Goal: Communication & Community: Answer question/provide support

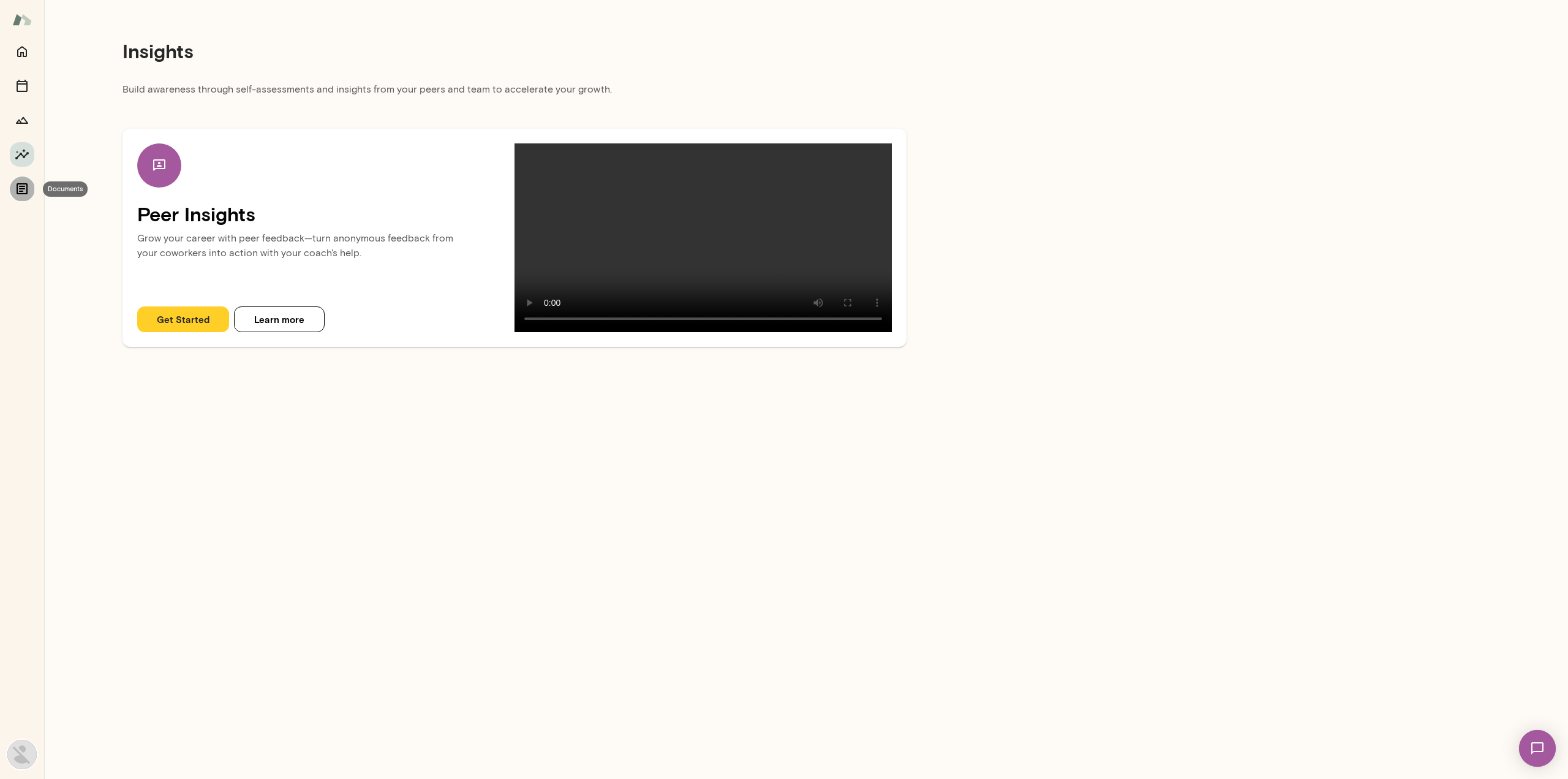
click at [16, 192] on icon "Documents" at bounding box center [22, 188] width 15 height 15
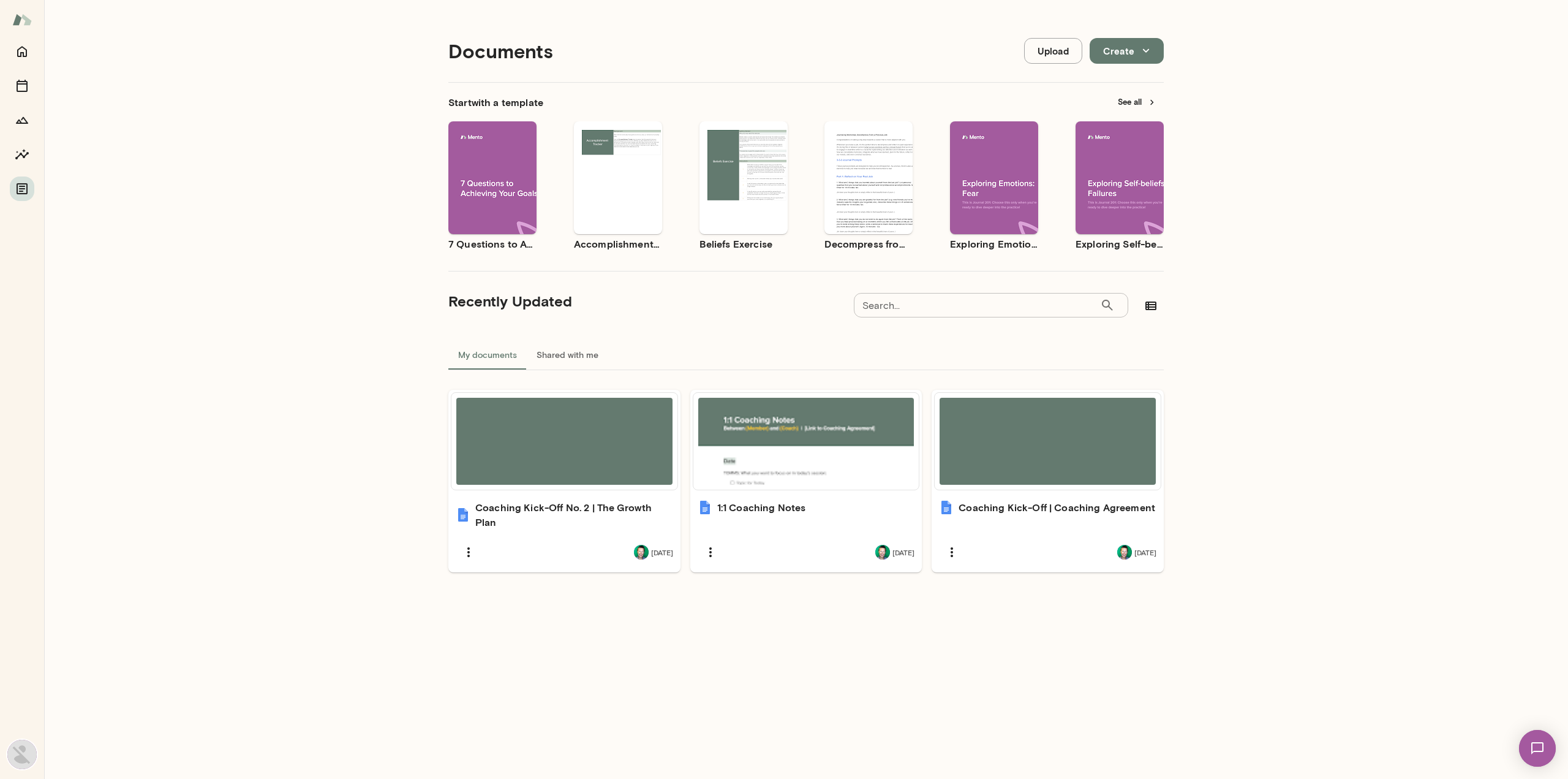
click at [1542, 745] on img at bounding box center [1537, 747] width 50 height 50
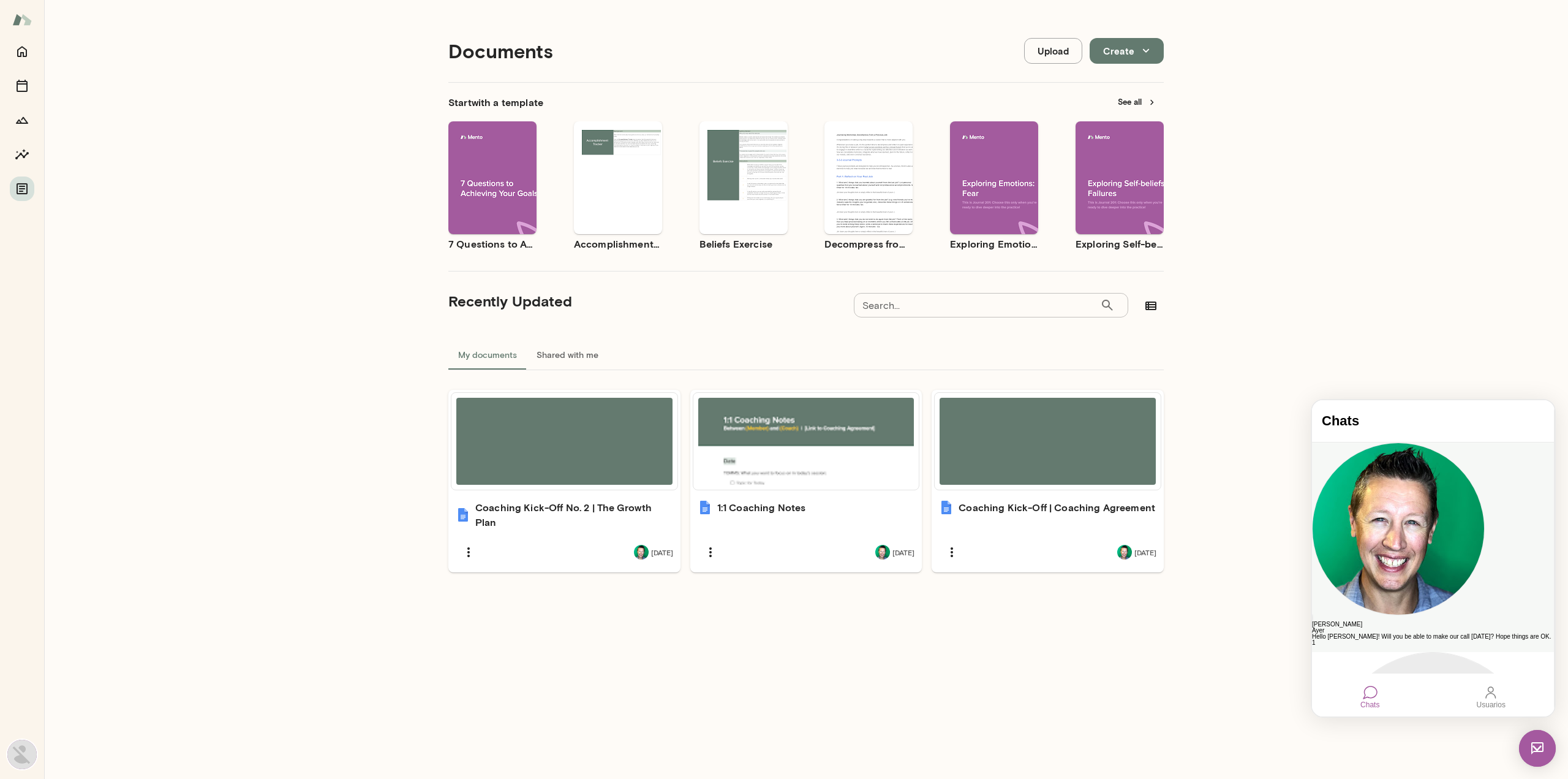
click at [1417, 634] on div "Hello [PERSON_NAME]! Will you be able to make our call [DATE]? Hope things are …" at bounding box center [1433, 637] width 242 height 6
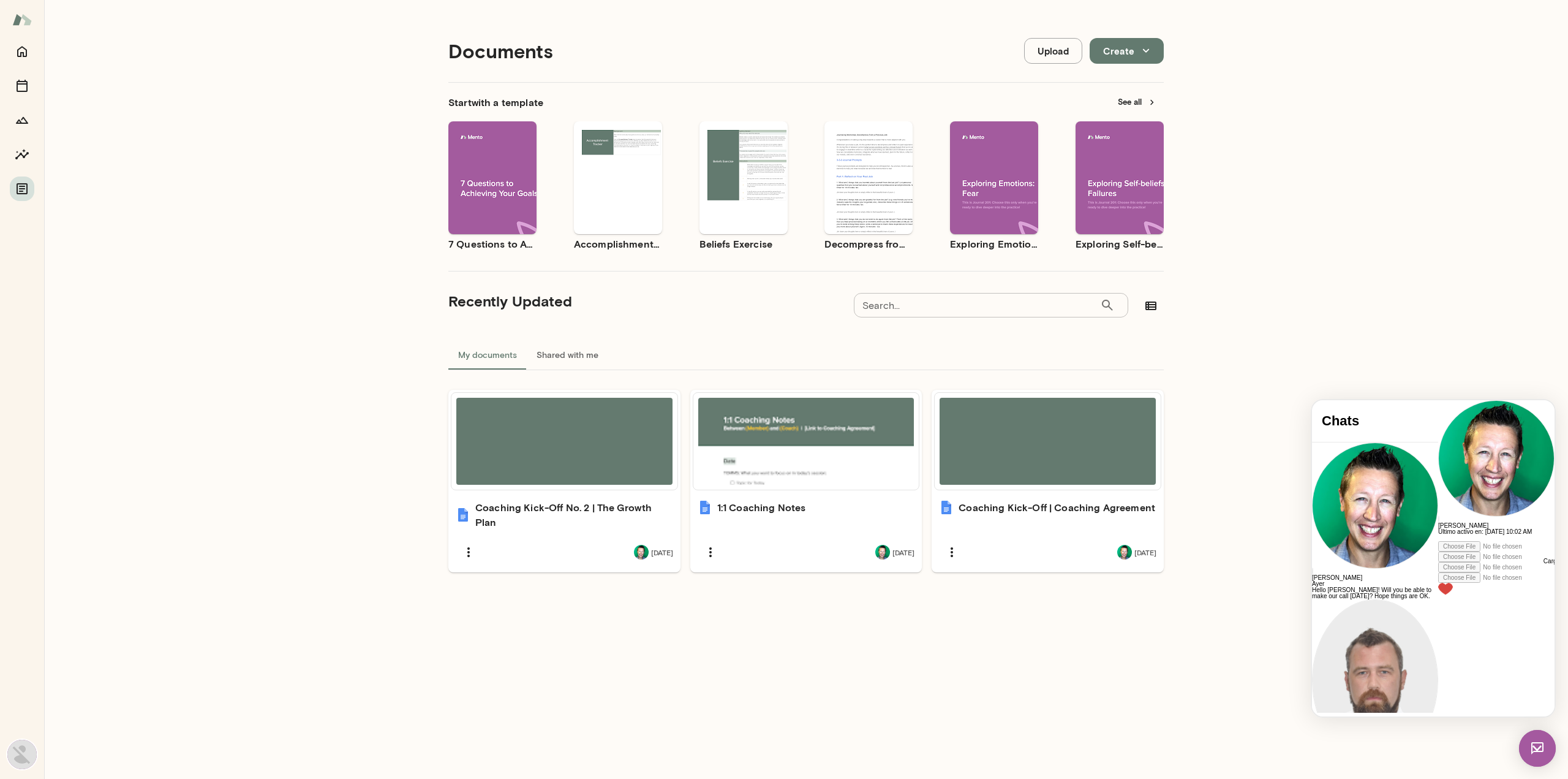
scroll to position [617, 0]
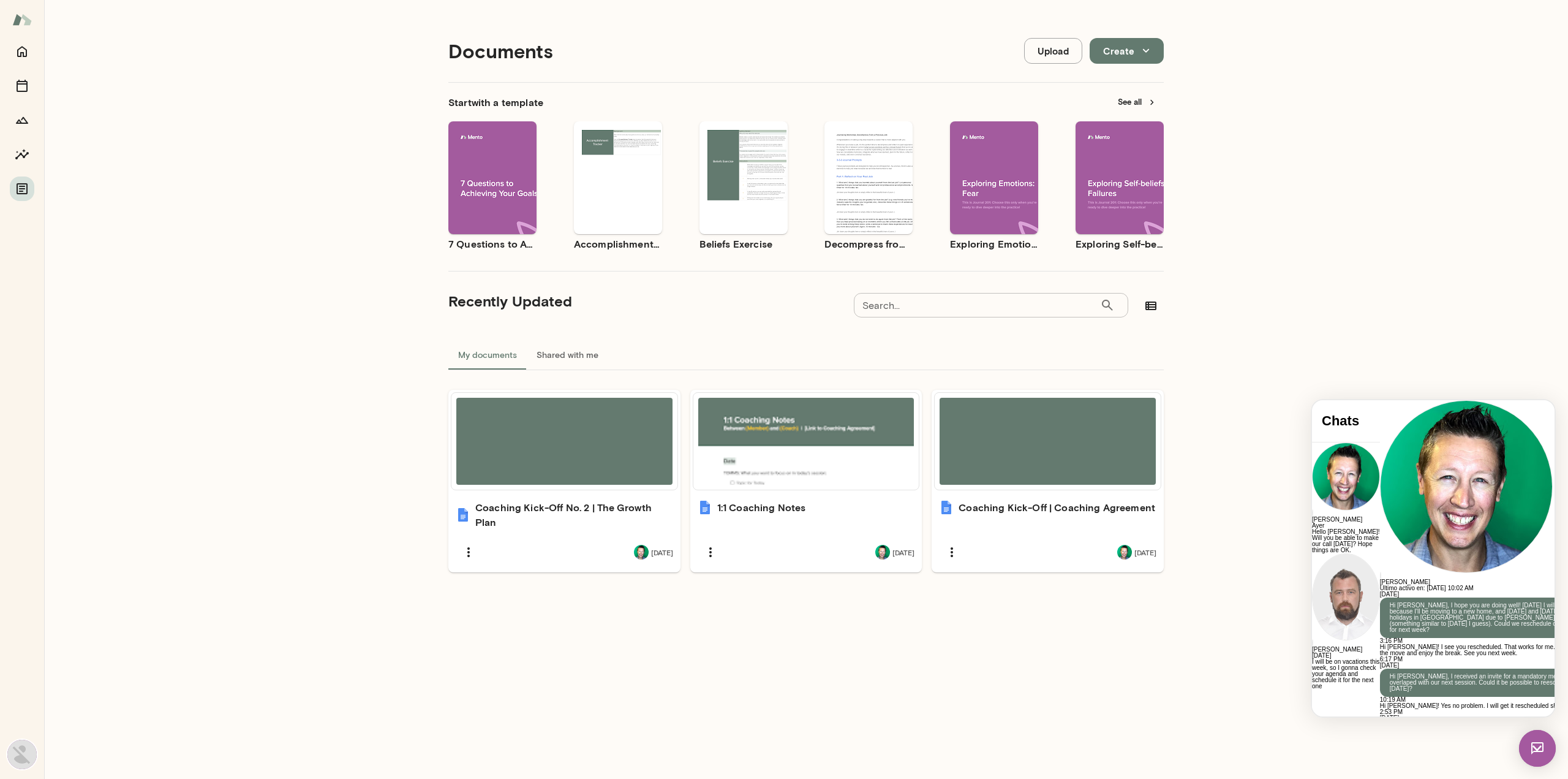
scroll to position [9, 0]
